Goal: Check status: Check status

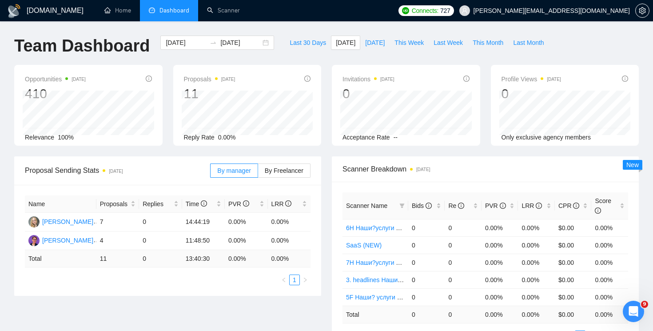
click at [181, 6] on li "Dashboard" at bounding box center [169, 10] width 58 height 21
click at [160, 7] on span "Dashboard" at bounding box center [175, 11] width 30 height 8
click at [262, 43] on div "[DATE] [DATE]" at bounding box center [217, 43] width 114 height 14
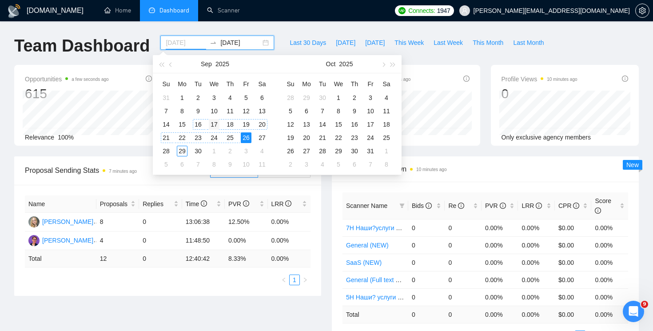
type input "[DATE]"
click at [216, 123] on div "17" at bounding box center [214, 124] width 11 height 11
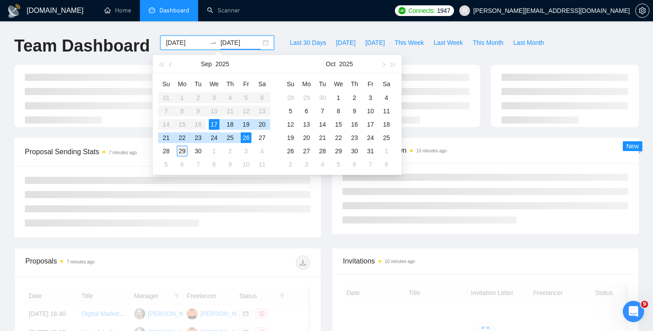
type input "[DATE]"
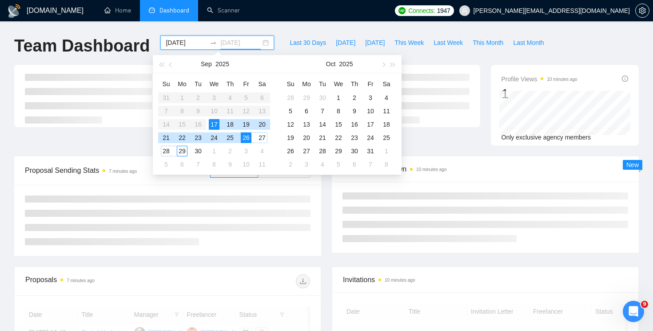
click at [184, 149] on div "29" at bounding box center [182, 151] width 11 height 11
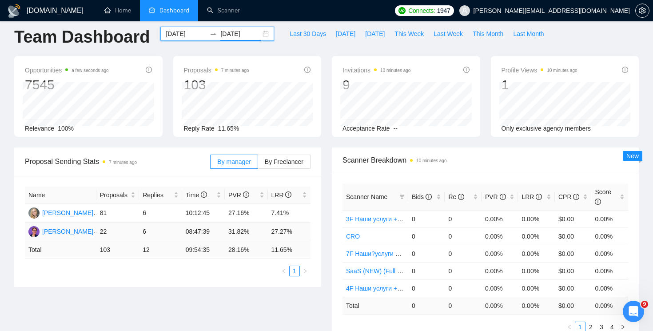
scroll to position [4, 0]
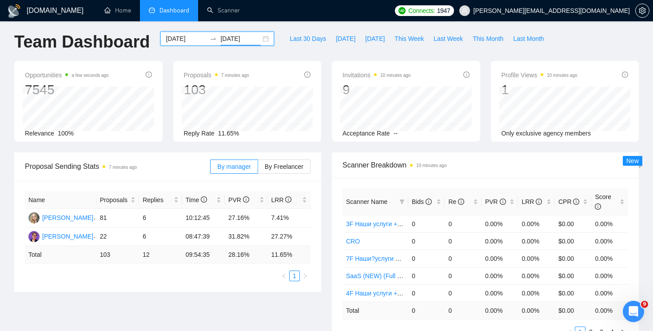
click at [262, 38] on div "[DATE] [DATE]" at bounding box center [217, 39] width 114 height 14
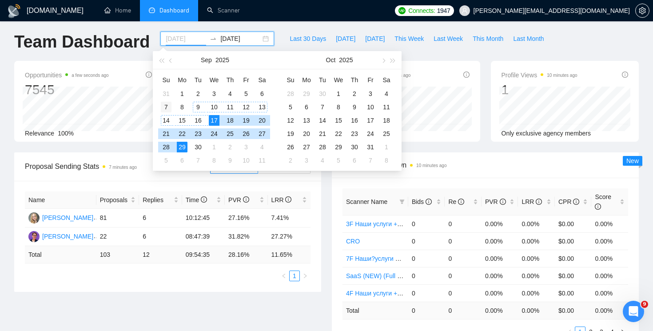
type input "[DATE]"
click at [169, 107] on div "7" at bounding box center [166, 107] width 11 height 11
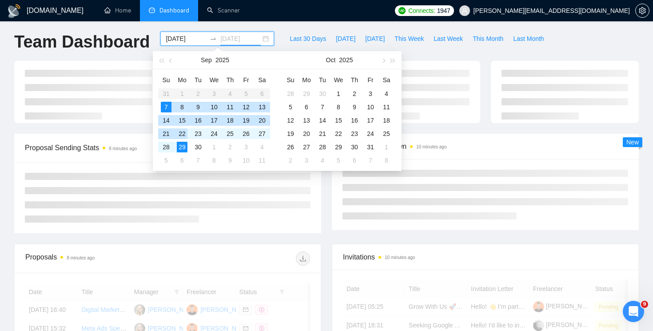
type input "[DATE]"
click at [184, 145] on div "29" at bounding box center [182, 147] width 11 height 11
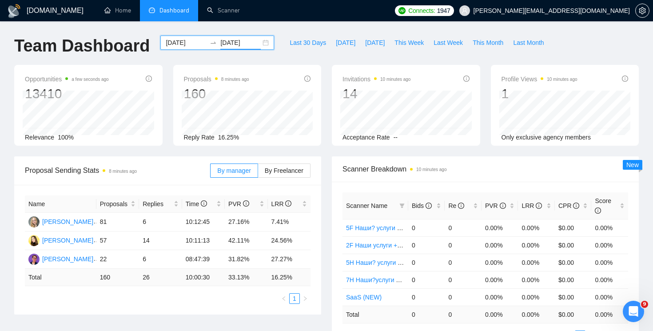
click at [263, 44] on div "[DATE] [DATE]" at bounding box center [217, 43] width 114 height 14
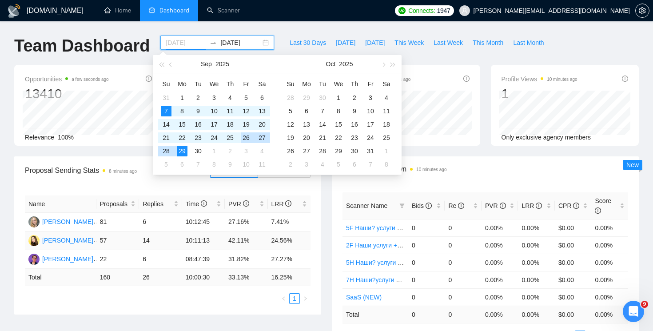
type input "[DATE]"
click at [317, 215] on div "Name Proposals Replies Time PVR LRR [PERSON_NAME] 81 6 10:12:45 27.16% 7.41% [P…" at bounding box center [167, 250] width 307 height 130
